Goal: Register for event/course

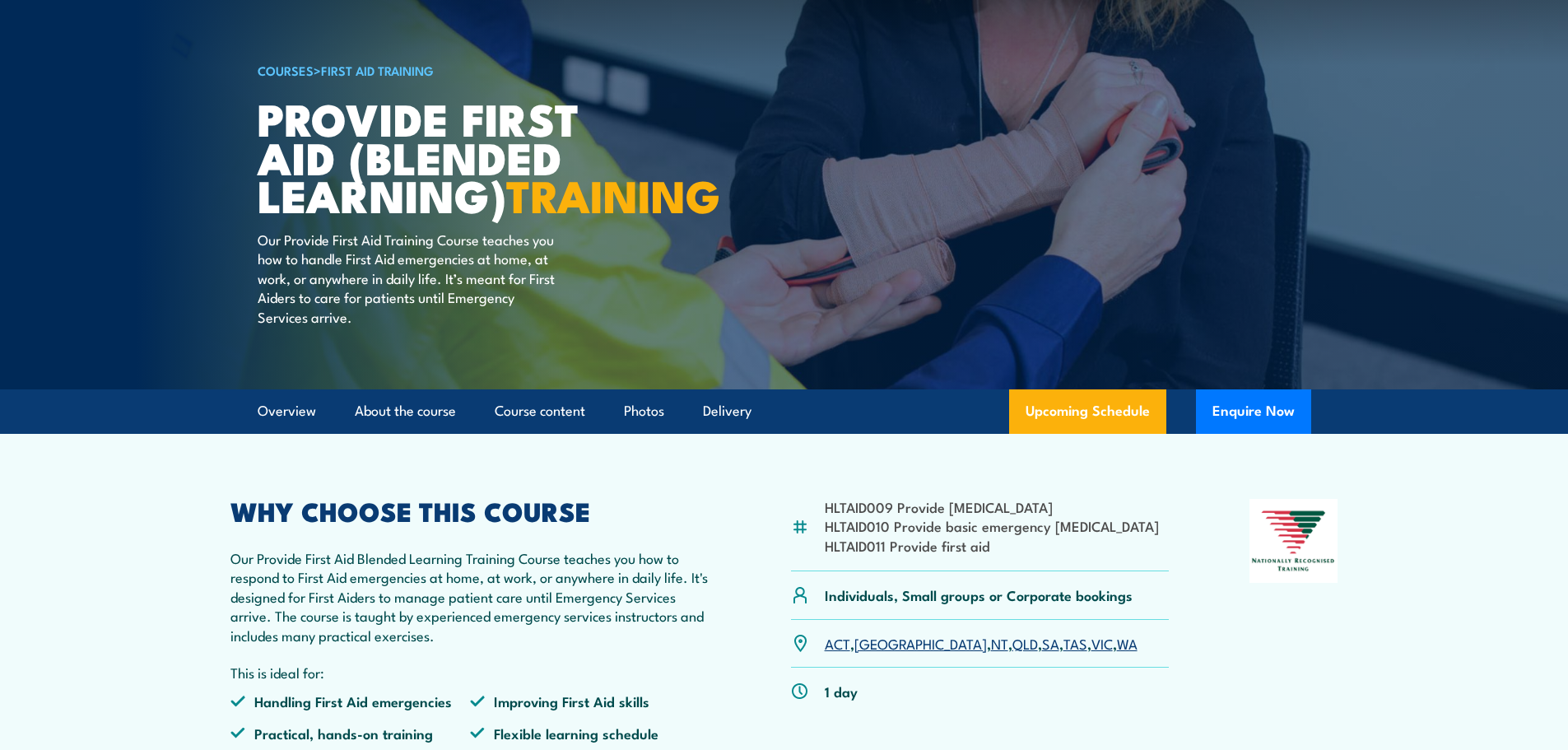
scroll to position [494, 0]
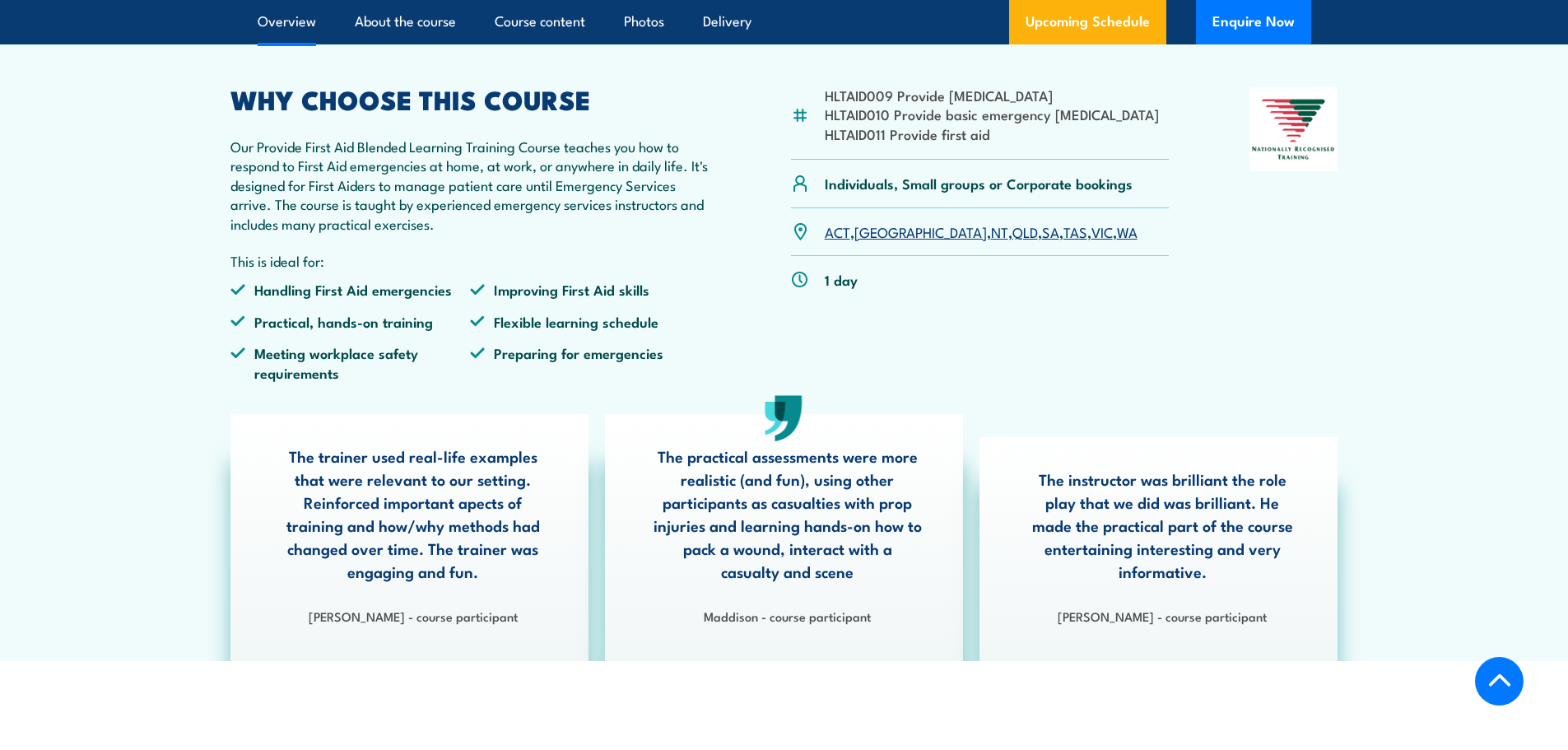
click at [1117, 241] on link "WA" at bounding box center [1127, 231] width 20 height 20
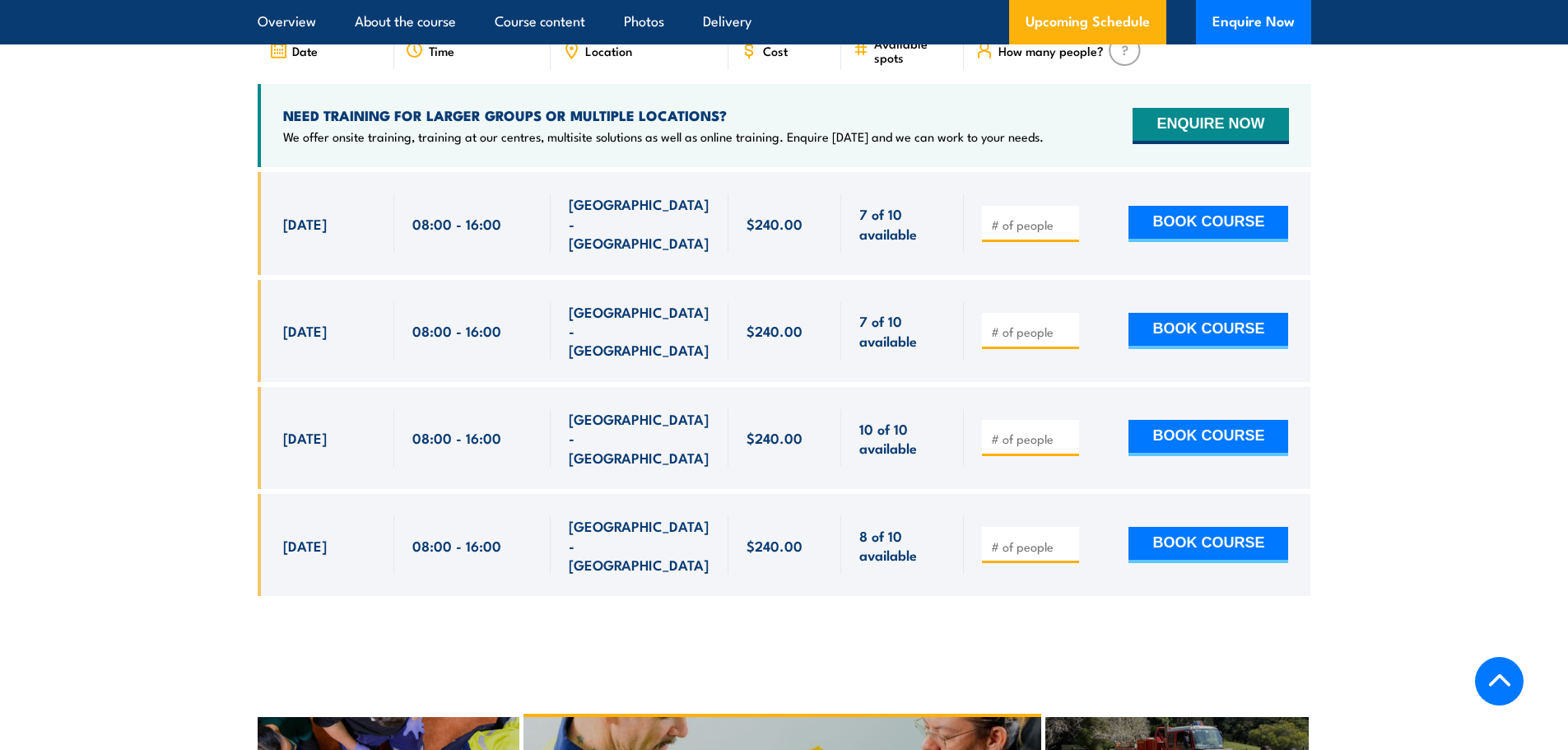
scroll to position [3099, 0]
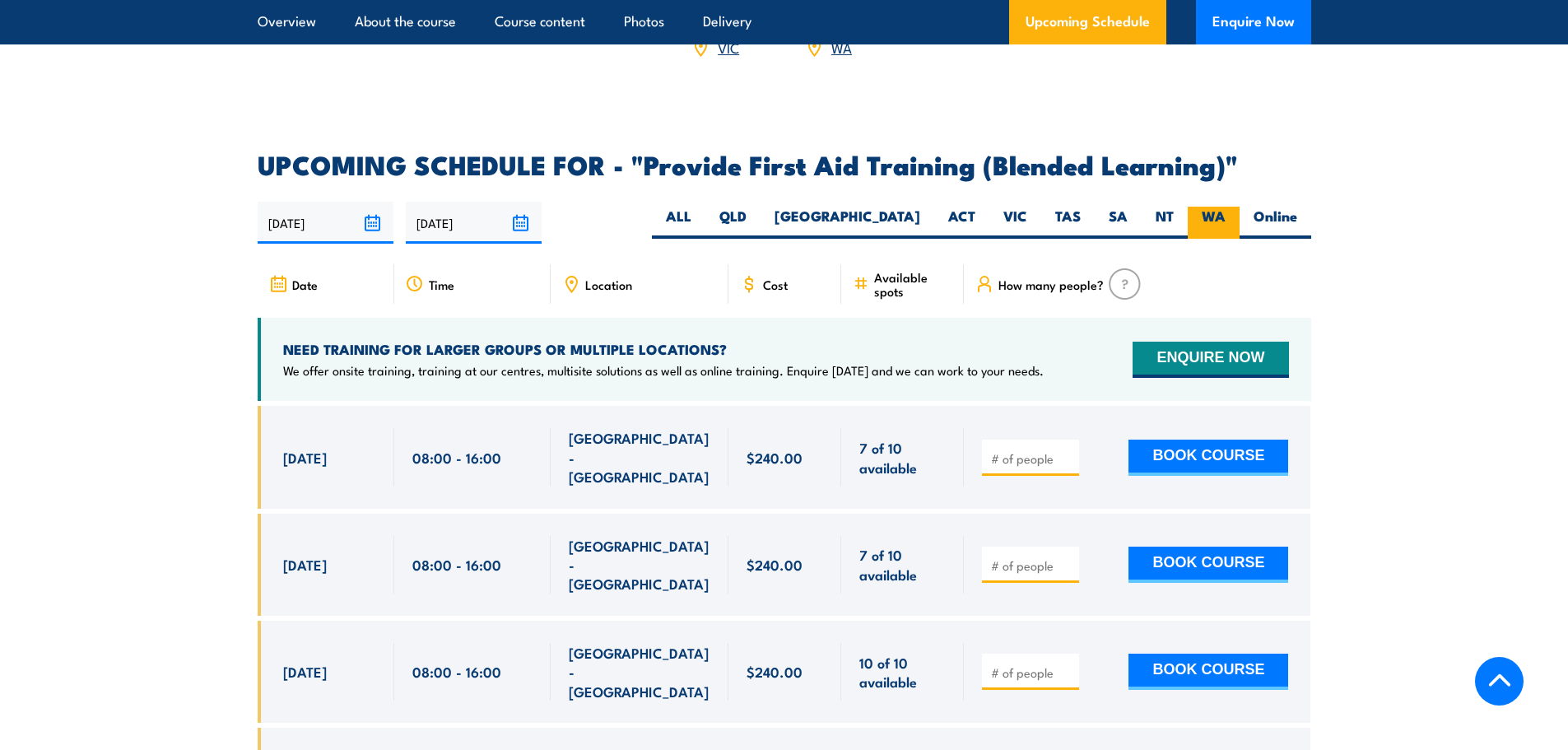
click at [1201, 235] on label "WA" at bounding box center [1214, 222] width 52 height 32
click at [1226, 218] on input "WA" at bounding box center [1231, 212] width 11 height 11
click at [589, 292] on span "Location" at bounding box center [608, 284] width 47 height 14
click at [438, 292] on span "Time" at bounding box center [441, 284] width 26 height 14
click at [296, 292] on span "Date" at bounding box center [305, 284] width 26 height 14
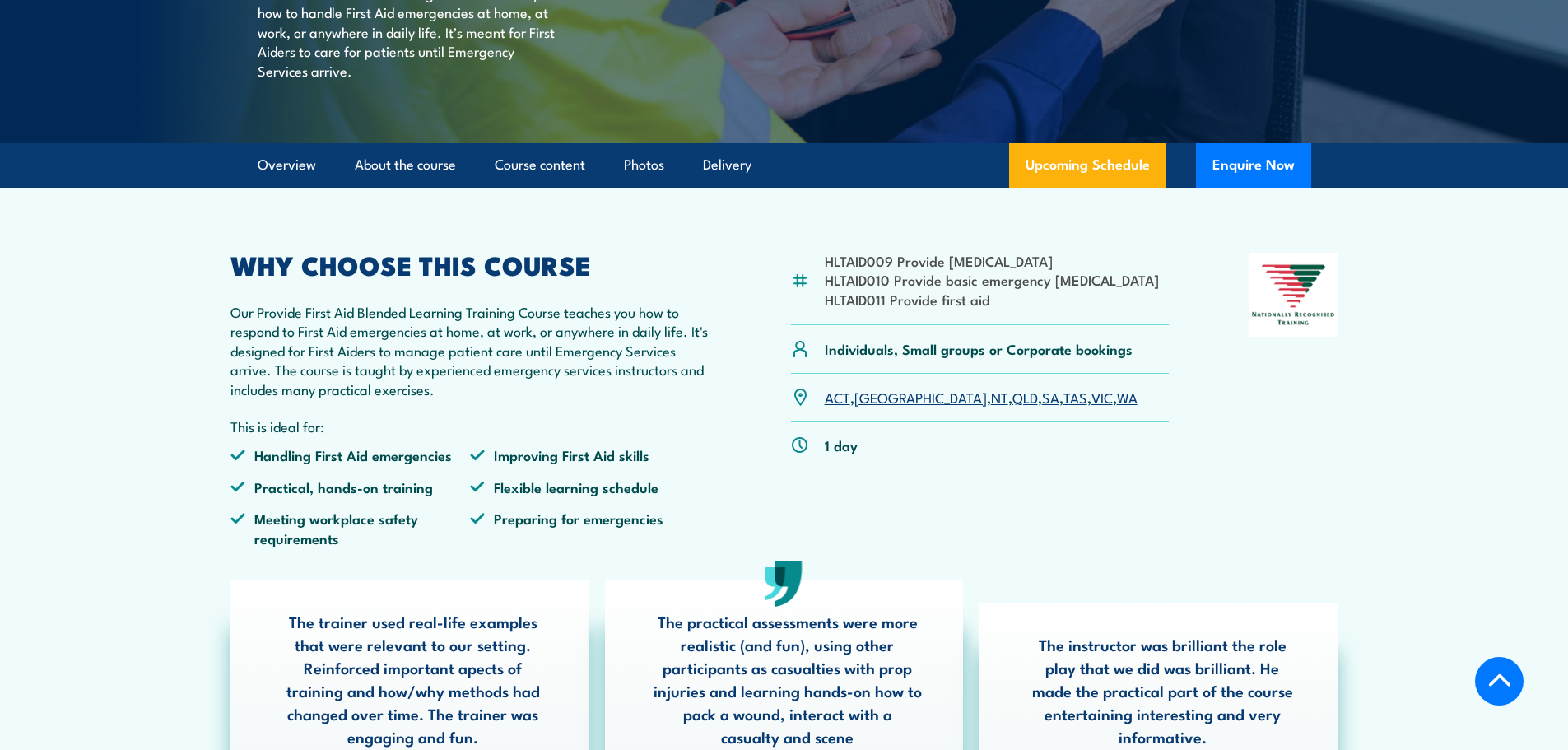
scroll to position [299, 0]
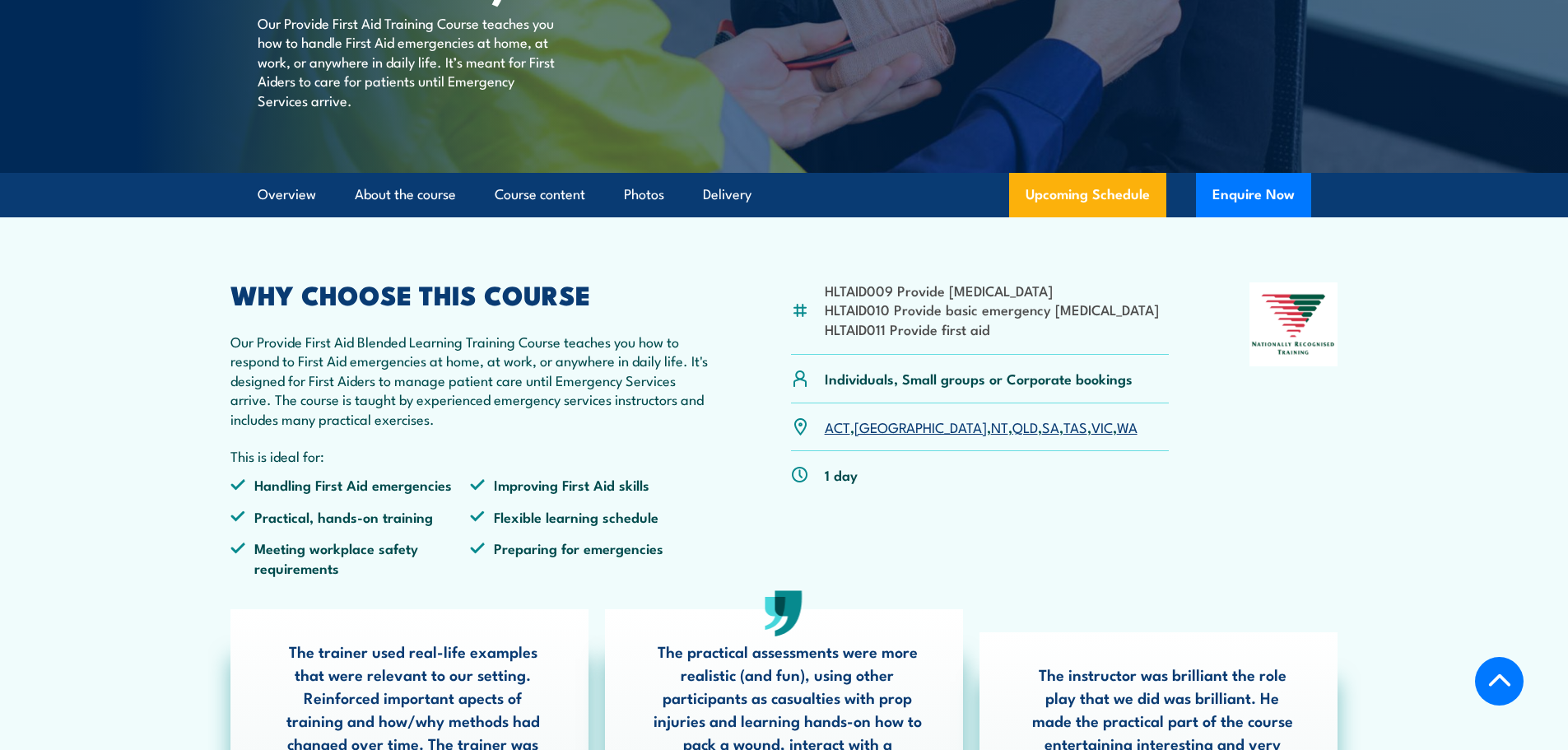
click at [1117, 436] on link "WA" at bounding box center [1127, 427] width 20 height 20
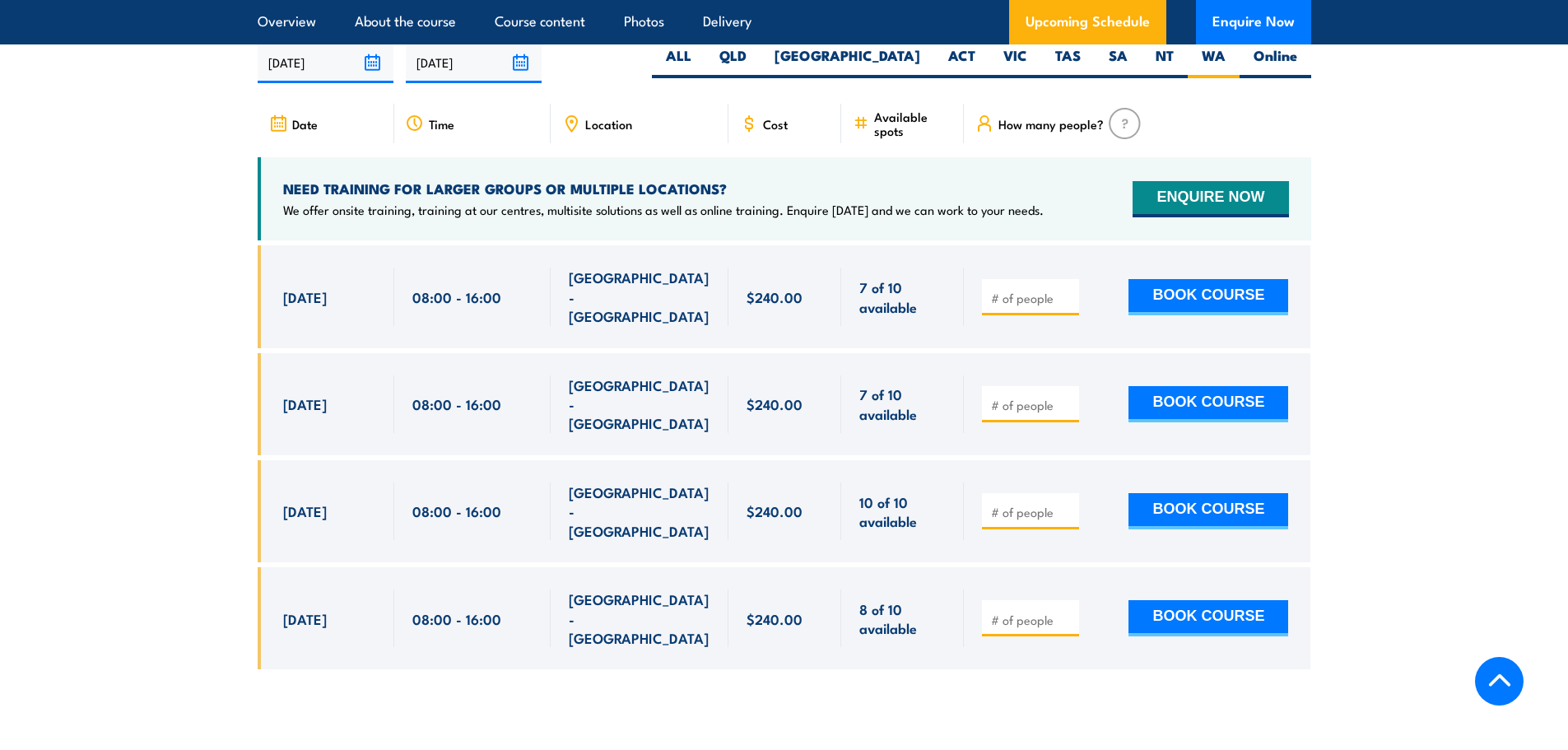
scroll to position [3263, 0]
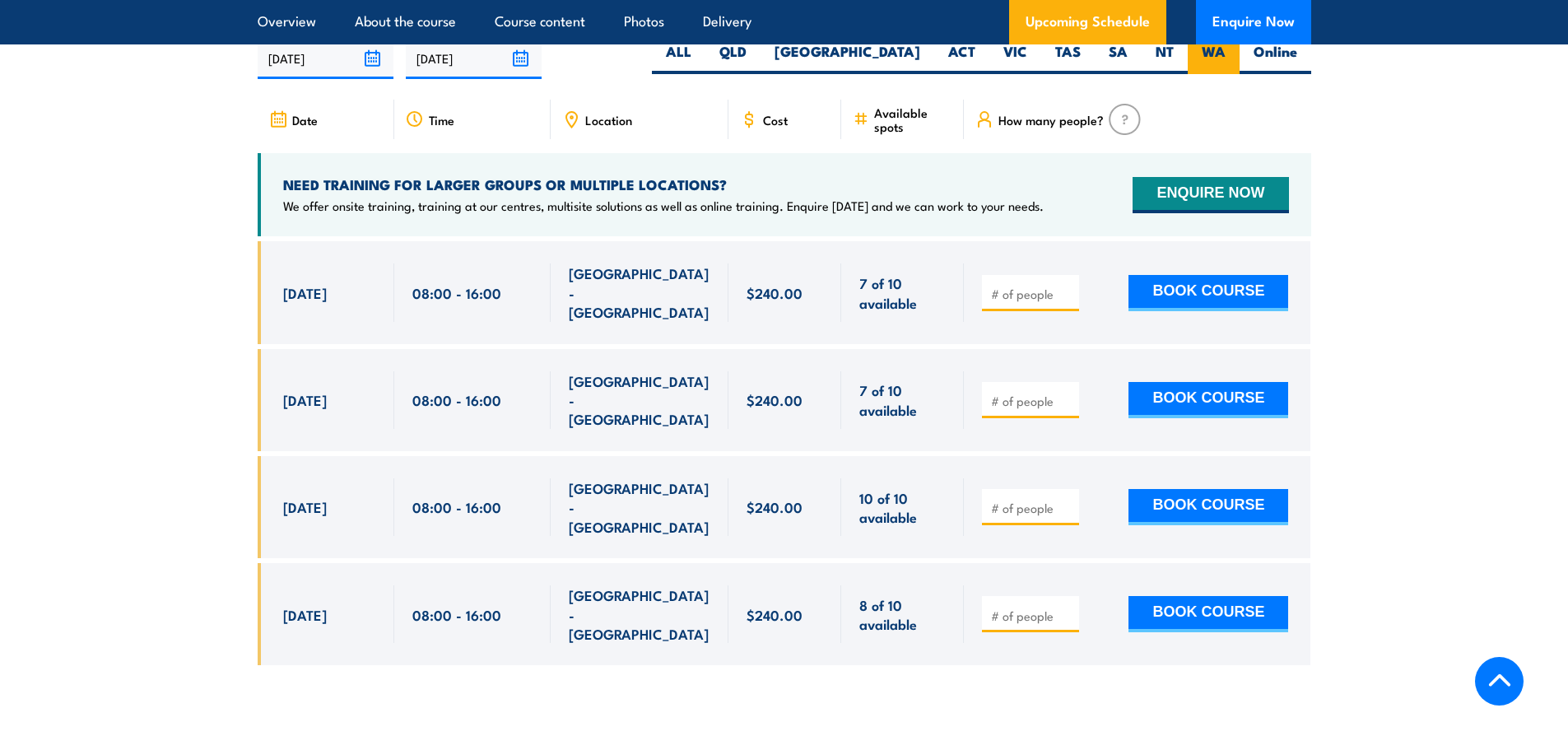
click at [1197, 61] on label "WA" at bounding box center [1214, 58] width 52 height 32
click at [1226, 52] on input "WA" at bounding box center [1231, 48] width 11 height 11
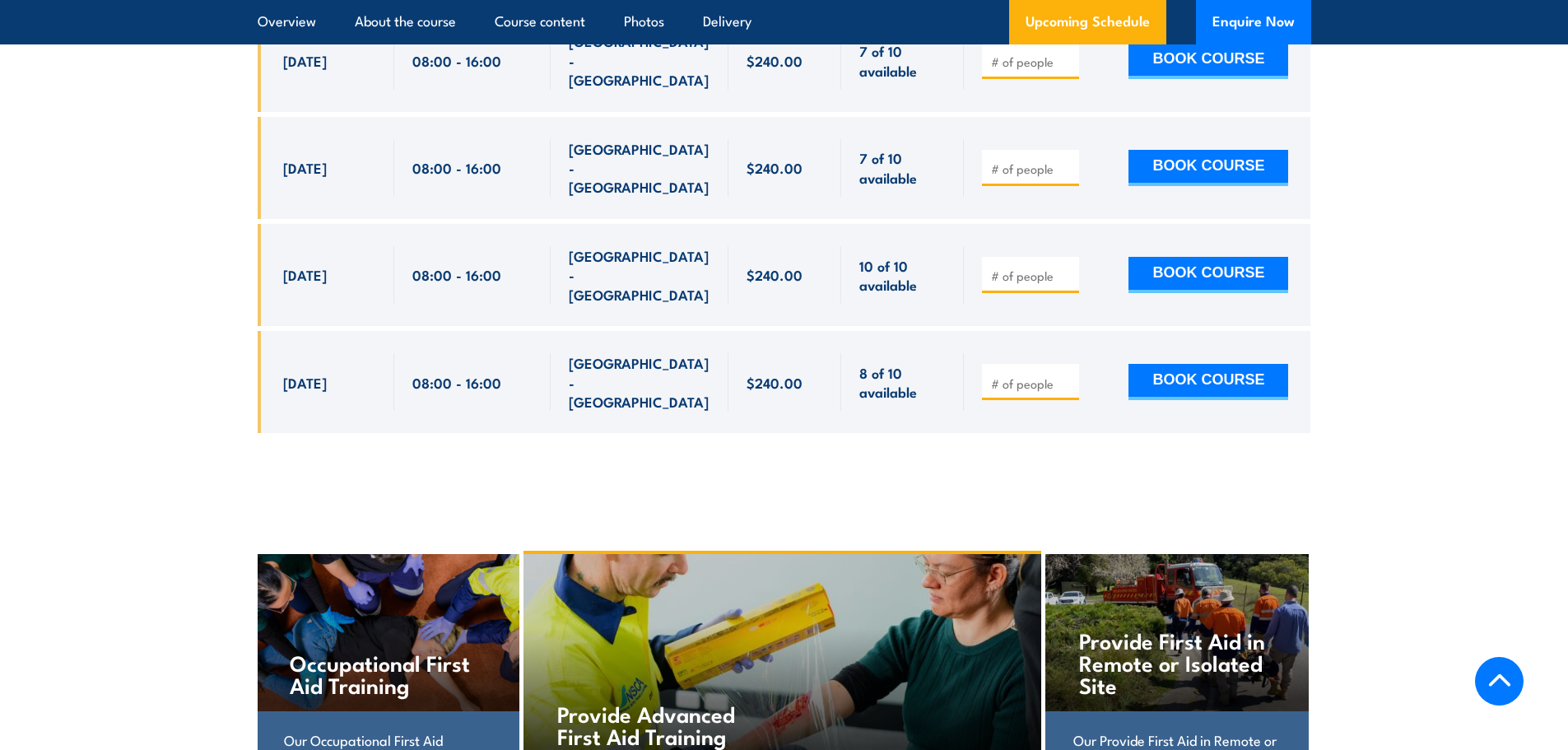
scroll to position [3511, 0]
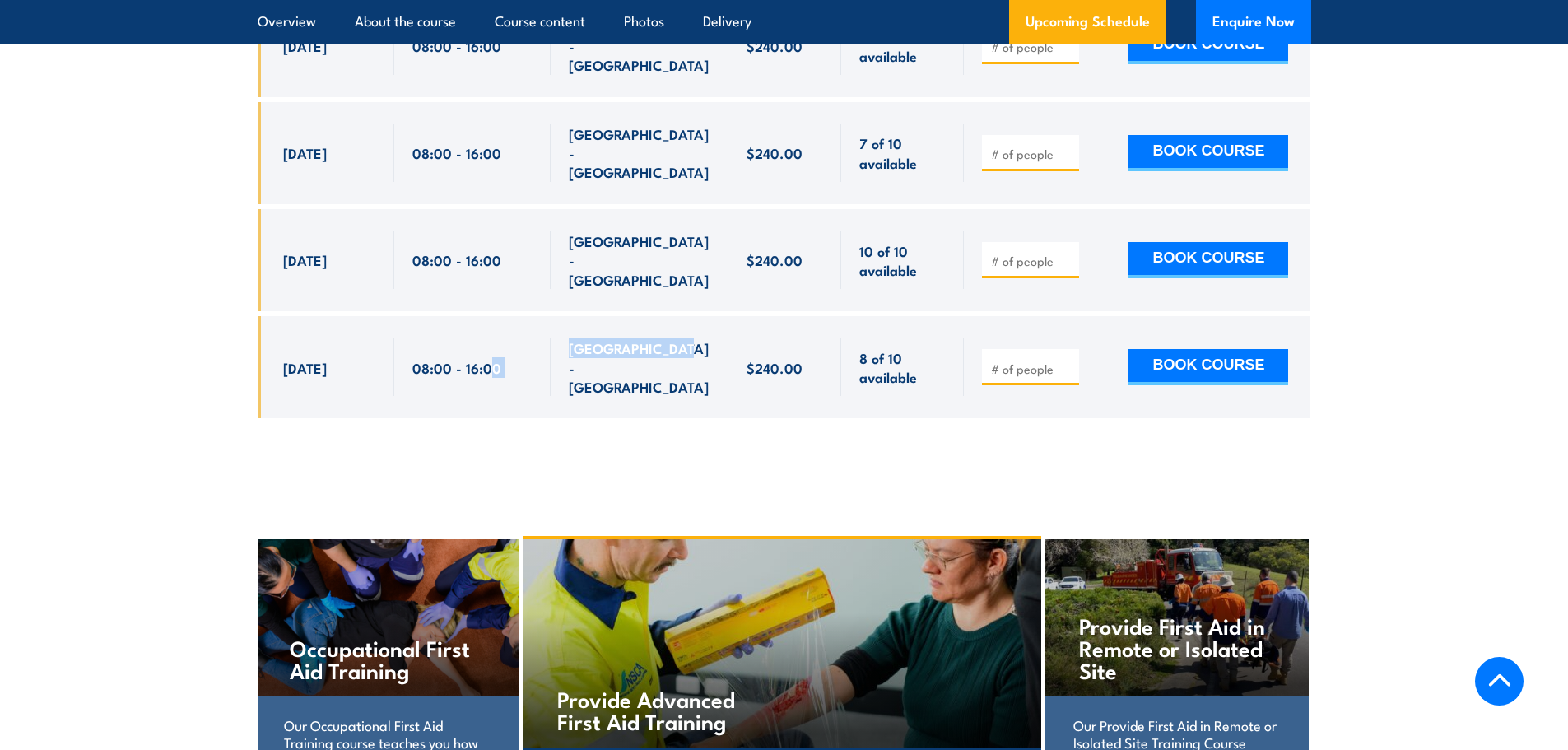
drag, startPoint x: 699, startPoint y: 308, endPoint x: 477, endPoint y: 285, distance: 223.2
click at [484, 317] on div "[DATE] 08:00 - 08:00" at bounding box center [784, 367] width 1053 height 102
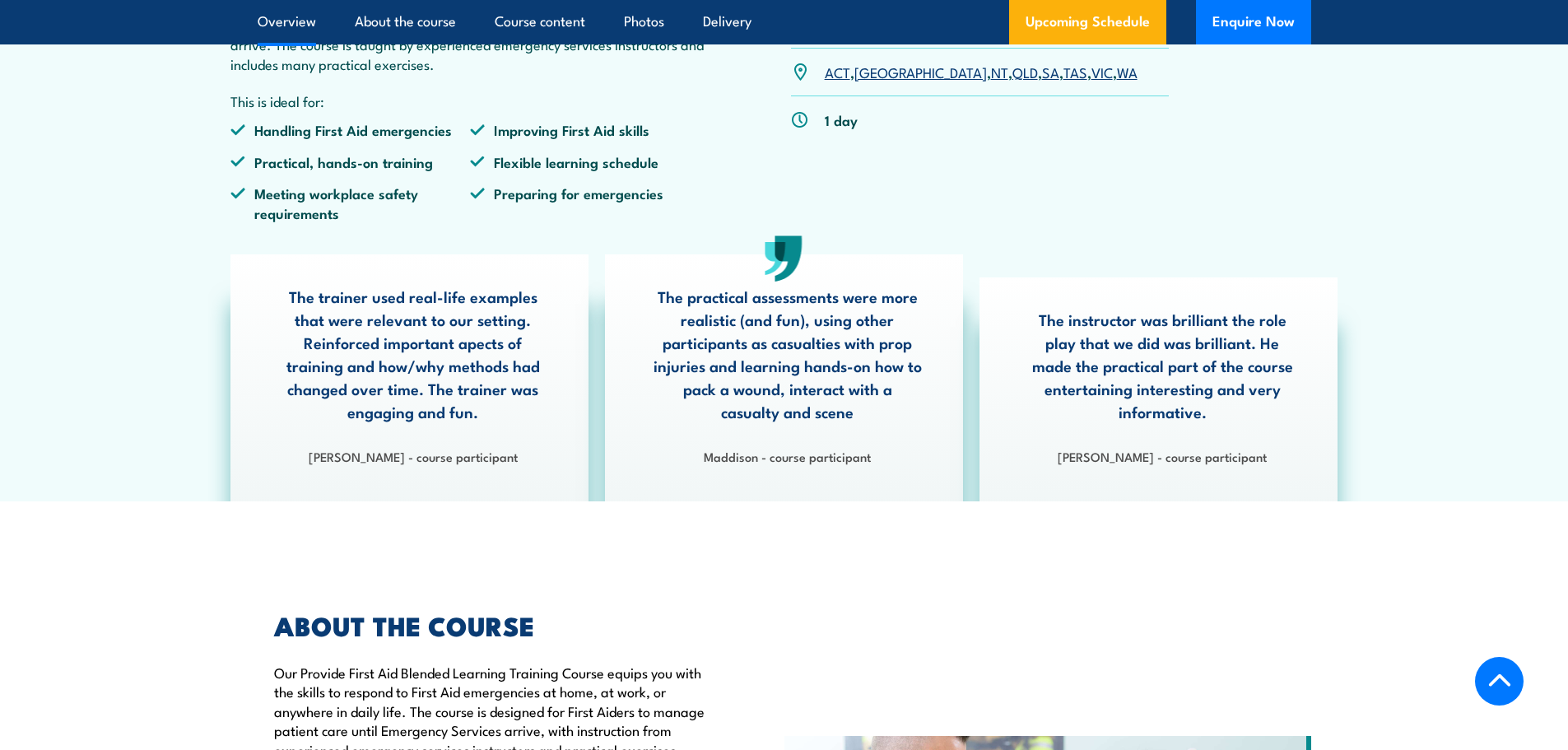
scroll to position [412, 0]
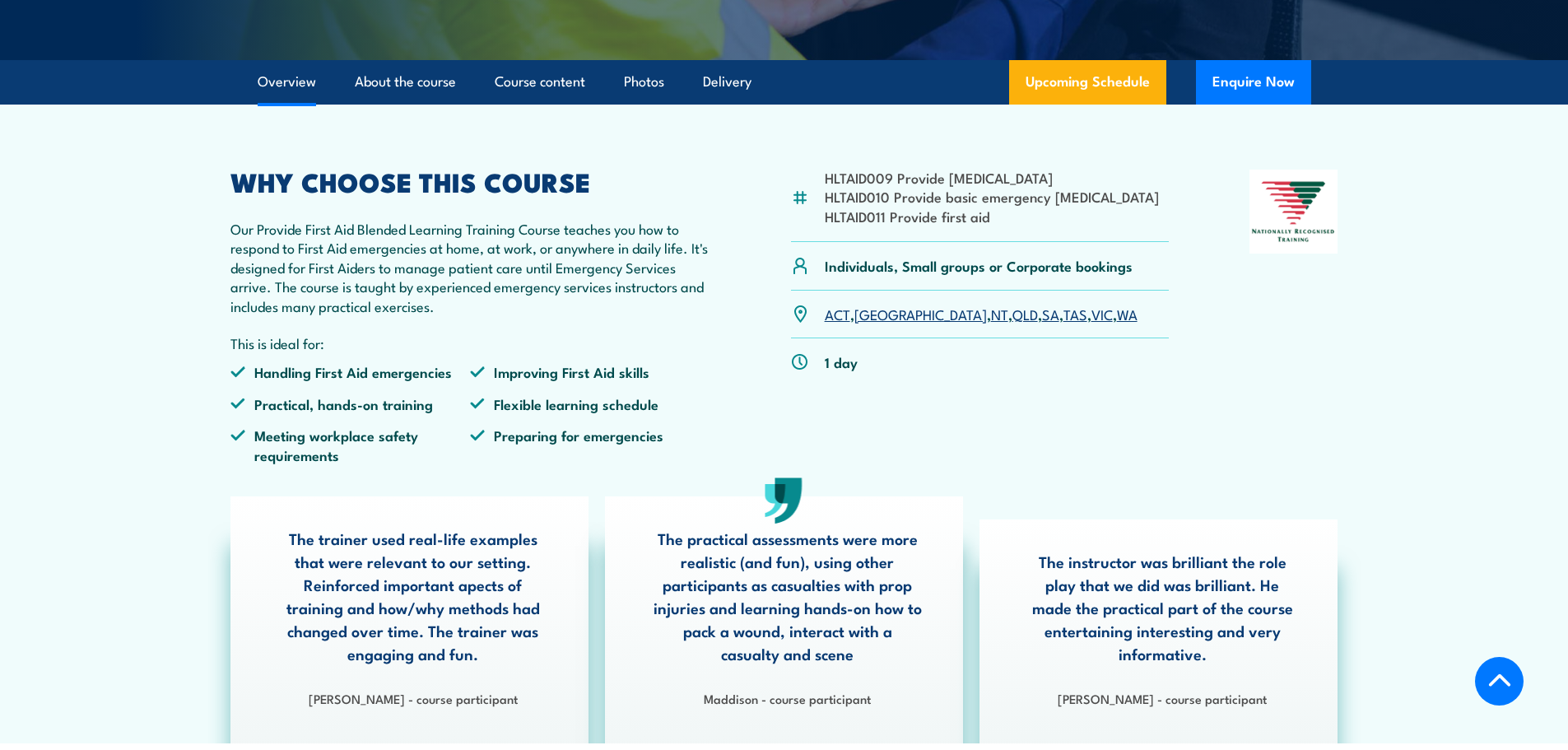
click at [1117, 324] on link "WA" at bounding box center [1127, 314] width 20 height 20
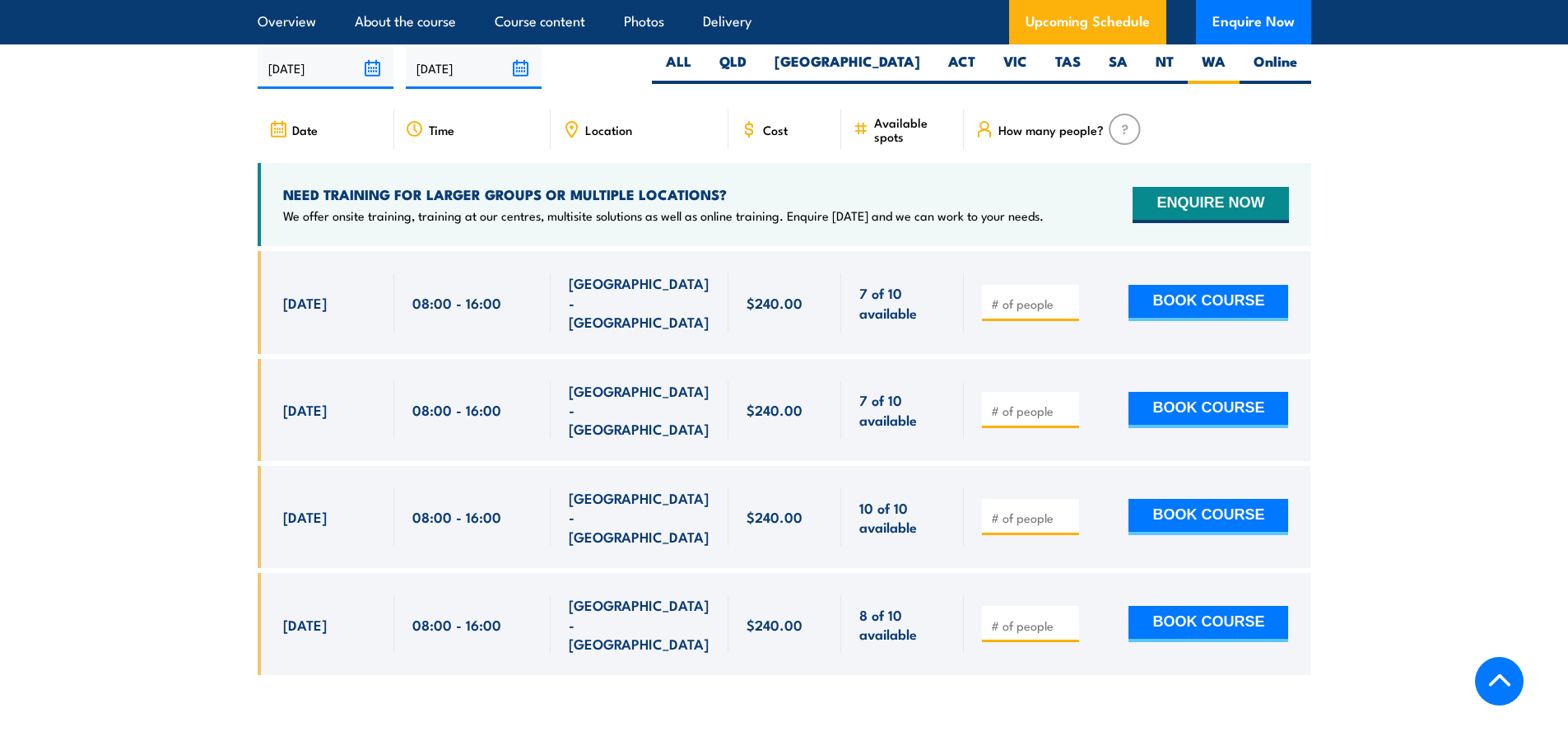
scroll to position [3263, 0]
